Goal: Task Accomplishment & Management: Complete application form

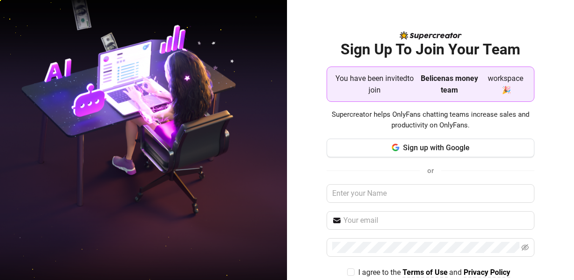
click at [306, 83] on span "Belicenas money team" at bounding box center [450, 84] width 66 height 23
click at [306, 185] on input "text" at bounding box center [431, 193] width 208 height 19
type input "Kelly"
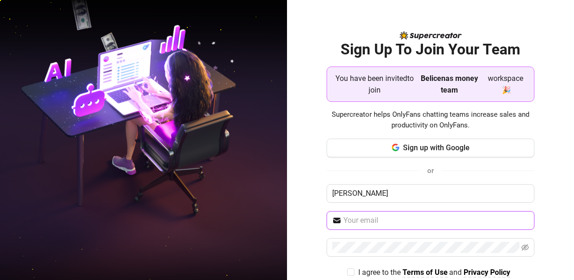
click at [306, 185] on span at bounding box center [431, 221] width 208 height 19
type input "Kellyhamisi100@gmail.com"
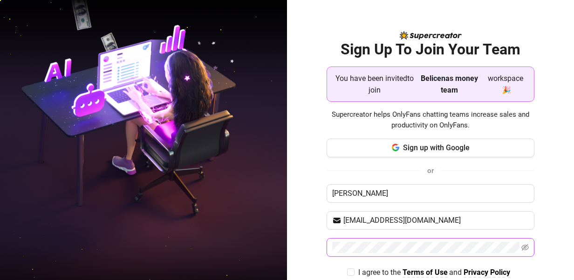
click at [306, 185] on icon "eye-invisible" at bounding box center [524, 247] width 7 height 7
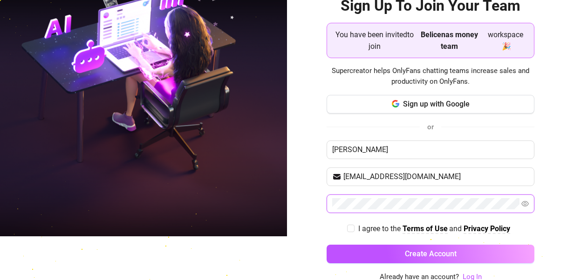
scroll to position [45, 0]
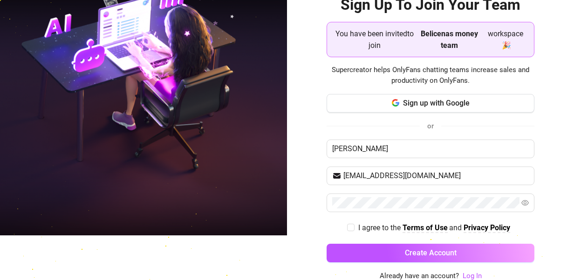
click at [306, 185] on input "I agree to the Terms of Use and Privacy Policy" at bounding box center [350, 227] width 7 height 7
checkbox input "true"
click at [306, 185] on span "Create Account" at bounding box center [431, 253] width 52 height 9
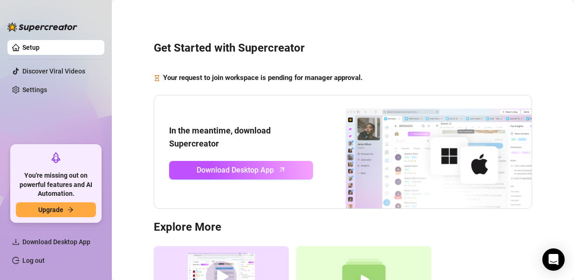
click at [237, 170] on span "Download Desktop App" at bounding box center [235, 170] width 77 height 12
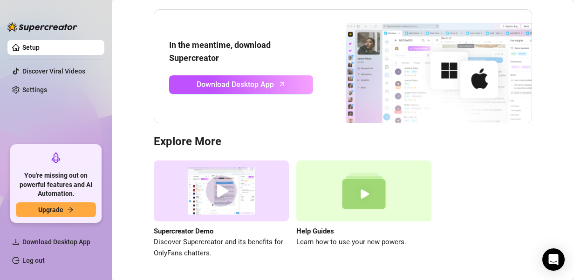
scroll to position [114, 0]
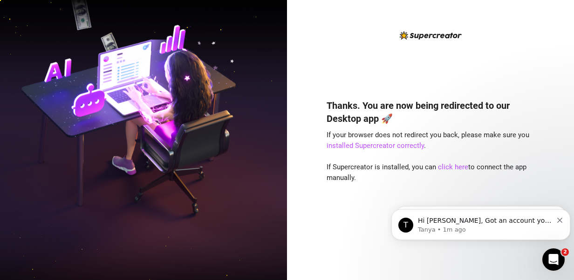
click at [447, 230] on p "Tanya • 1m ago" at bounding box center [485, 230] width 135 height 8
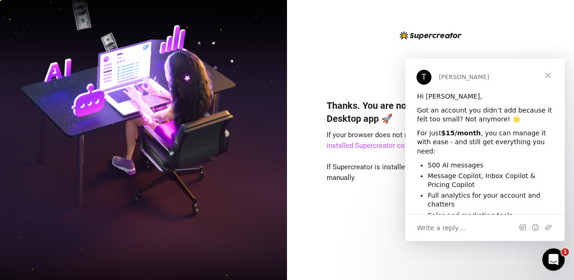
click at [347, 226] on div "Thanks. You are now being redirected to our Desktop app 🚀 If your browser does …" at bounding box center [431, 176] width 208 height 179
click at [549, 75] on span "Close" at bounding box center [548, 76] width 34 height 34
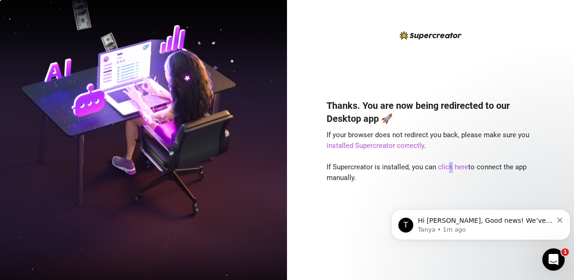
click at [449, 165] on link "click here" at bounding box center [453, 167] width 30 height 8
drag, startPoint x: 468, startPoint y: 167, endPoint x: 458, endPoint y: 167, distance: 10.2
click at [458, 167] on link "click here" at bounding box center [453, 167] width 30 height 8
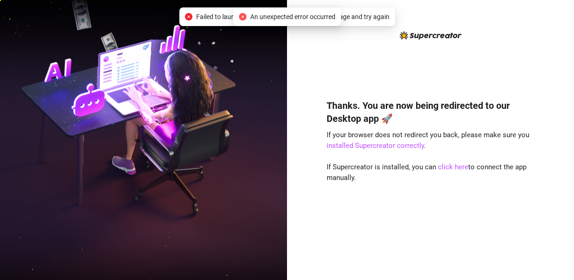
click at [368, 49] on div "Thanks. You are now being redirected to our Desktop app 🚀 If your browser does …" at bounding box center [431, 148] width 208 height 236
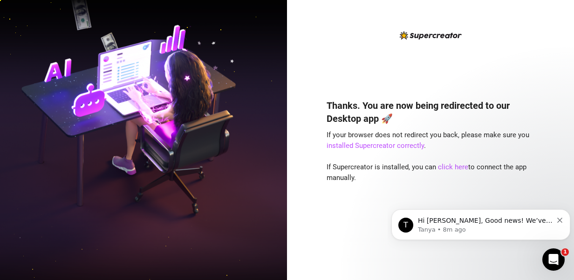
click at [505, 48] on div "Thanks. You are now being redirected to our Desktop app 🚀 If your browser does …" at bounding box center [431, 148] width 208 height 236
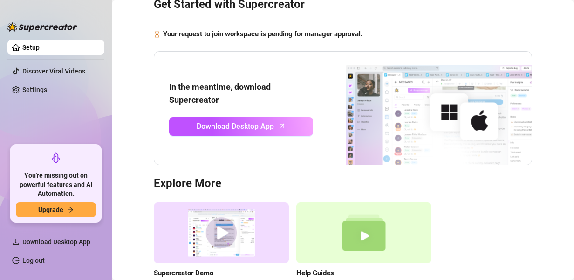
scroll to position [46, 0]
